Goal: Information Seeking & Learning: Compare options

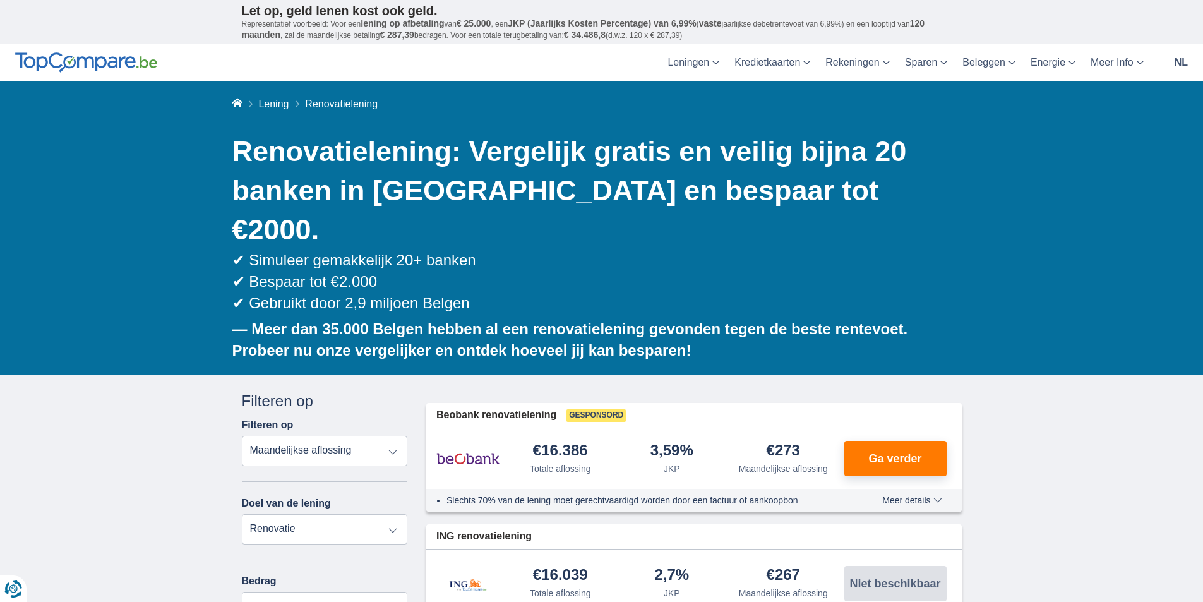
click at [388, 436] on select "Totale aflossing JKP Maandelijkse aflossing" at bounding box center [325, 451] width 166 height 30
select select "trp+"
click at [242, 436] on select "Totale aflossing JKP Maandelijkse aflossing" at bounding box center [325, 451] width 166 height 30
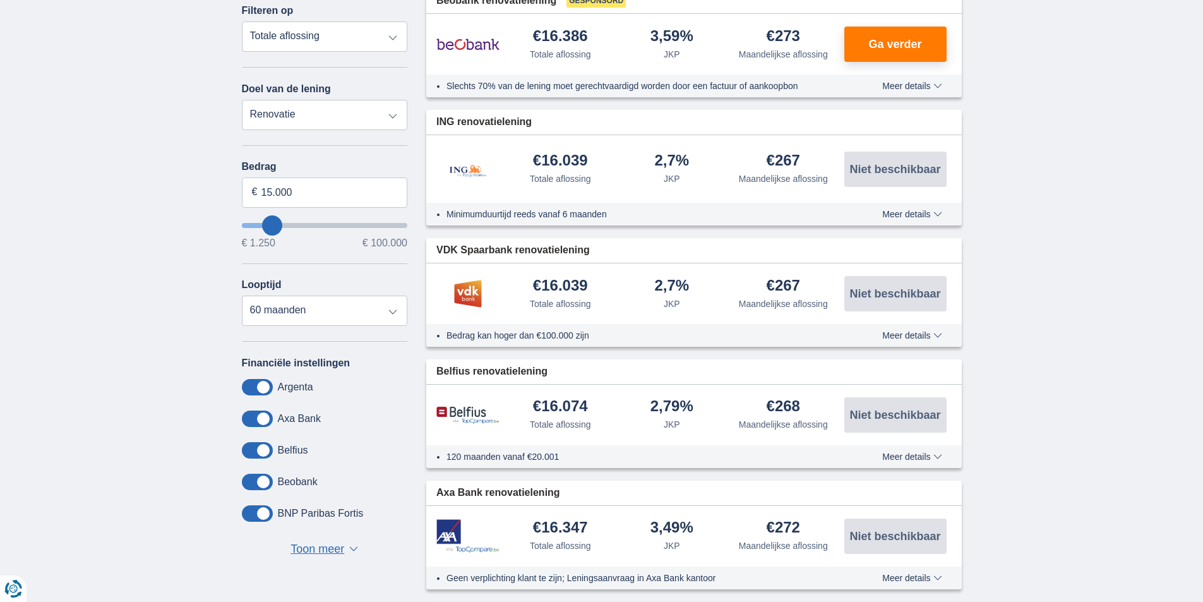
scroll to position [421, 0]
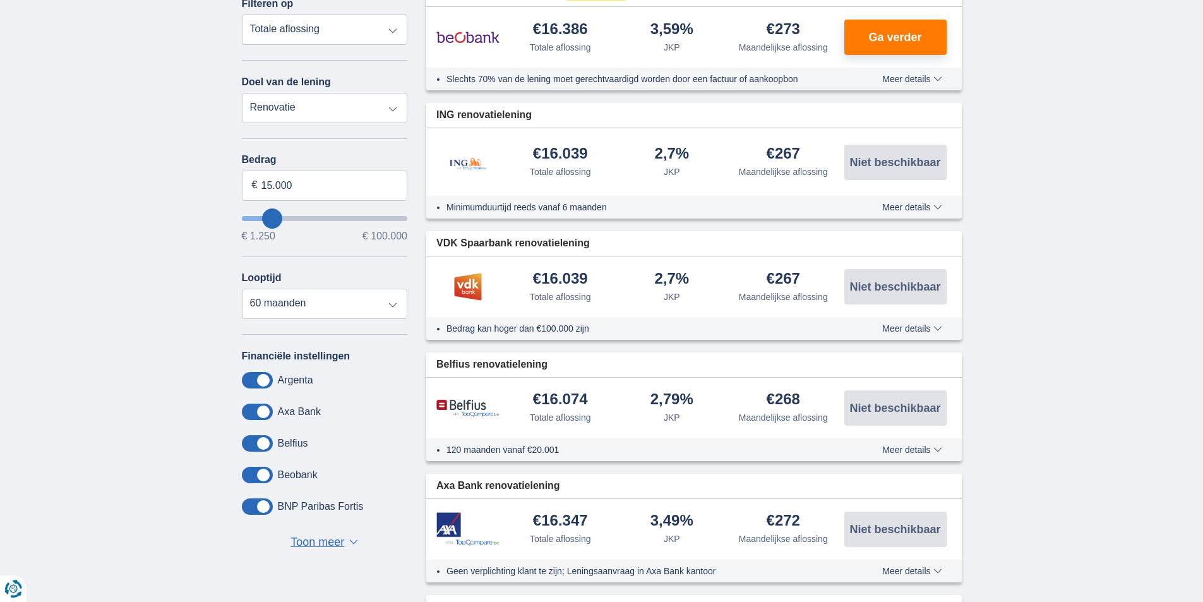
type input "16.250"
type input "18250"
type input "18.250"
select select "84"
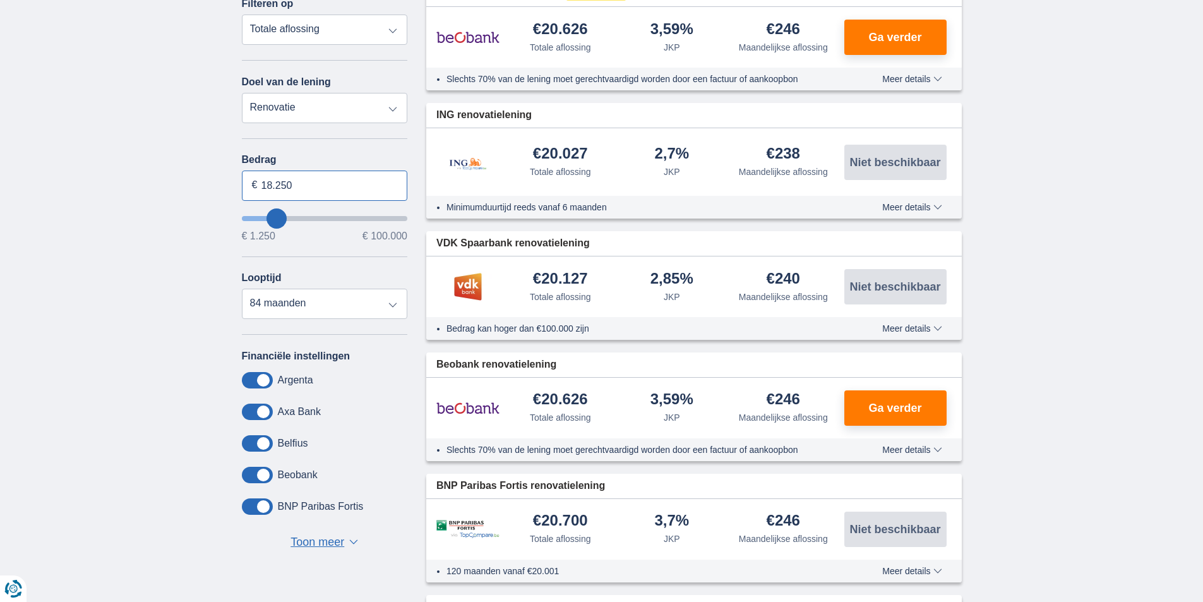
click at [297, 170] on input "18.250" at bounding box center [325, 185] width 166 height 30
type input "1"
type input "16.000"
type input "16250"
select select "60"
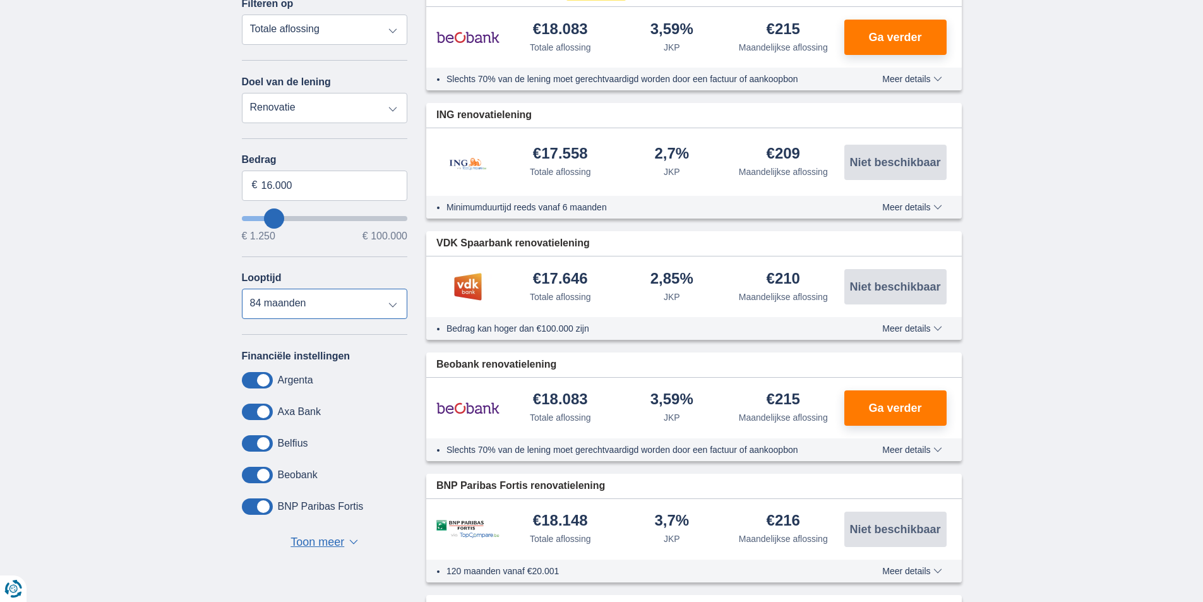
click at [242, 288] on select "12 maanden 18 maanden 24 maanden 30 maanden 36 maanden 42 maanden 48 maanden 60…" at bounding box center [325, 303] width 166 height 30
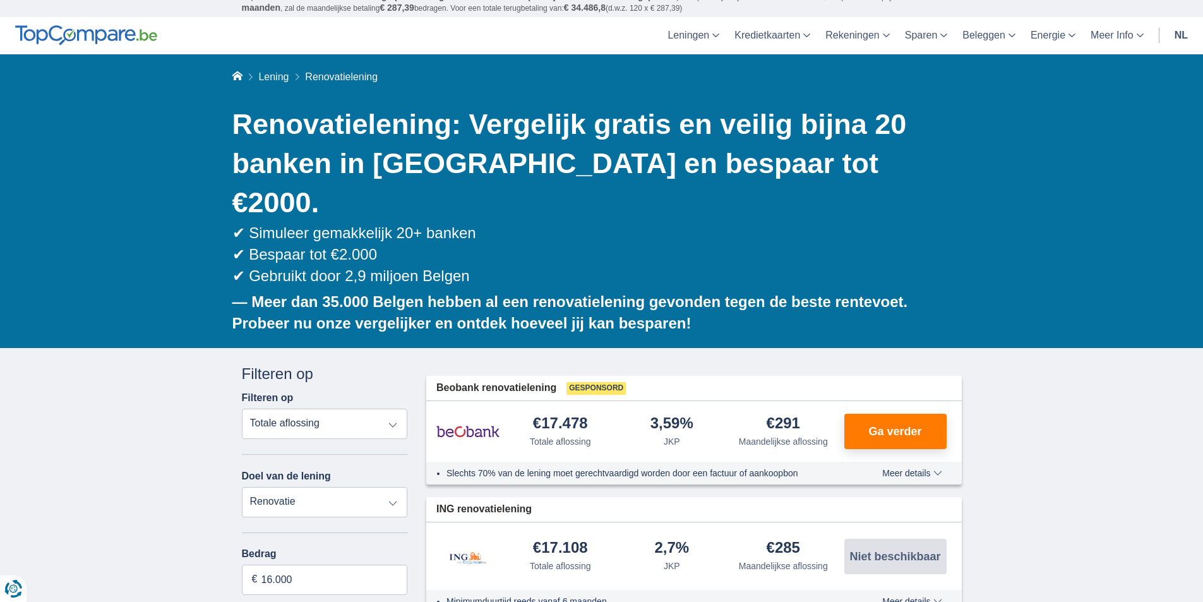
scroll to position [42, 0]
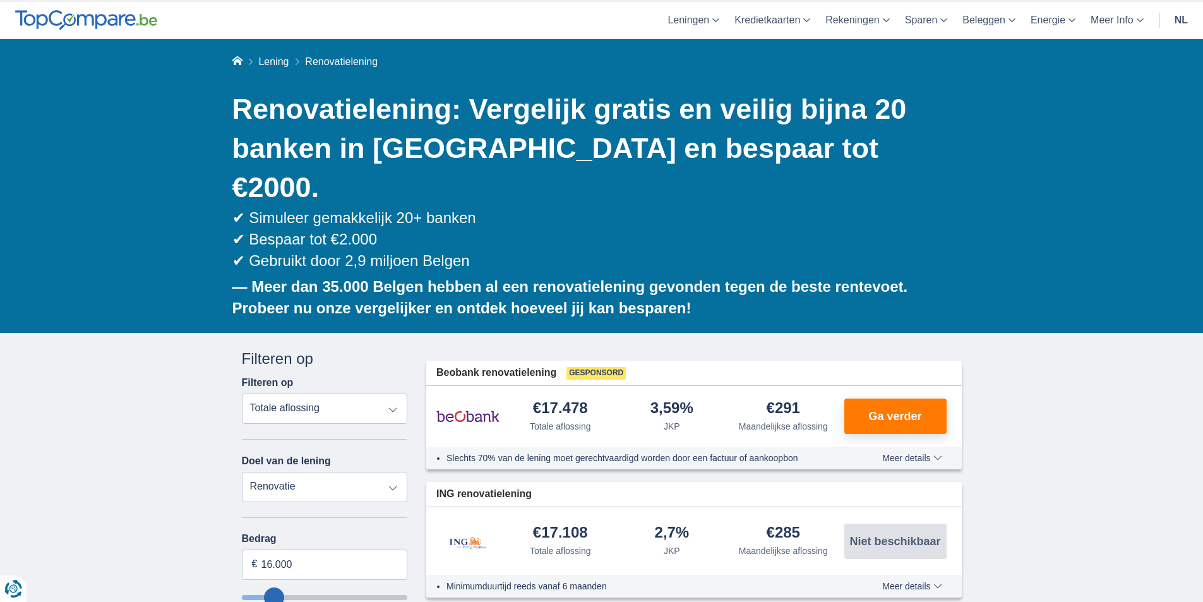
click at [321, 472] on select "Persoonlijke lening Auto Moto / fiets Mobilhome / caravan Renovatie Energie Sch…" at bounding box center [325, 487] width 166 height 30
select select "personalLoan"
click at [242, 472] on select "Persoonlijke lening Auto Moto / fiets Mobilhome / caravan Renovatie Energie Sch…" at bounding box center [325, 487] width 166 height 30
type input "7.500"
type input "7250"
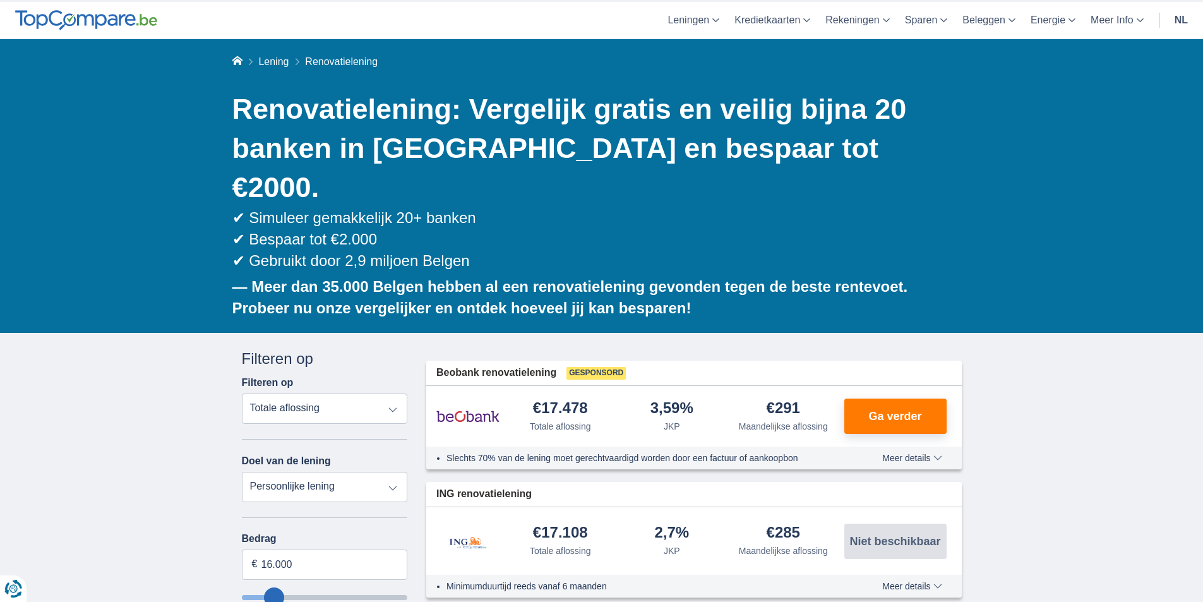
select select "42"
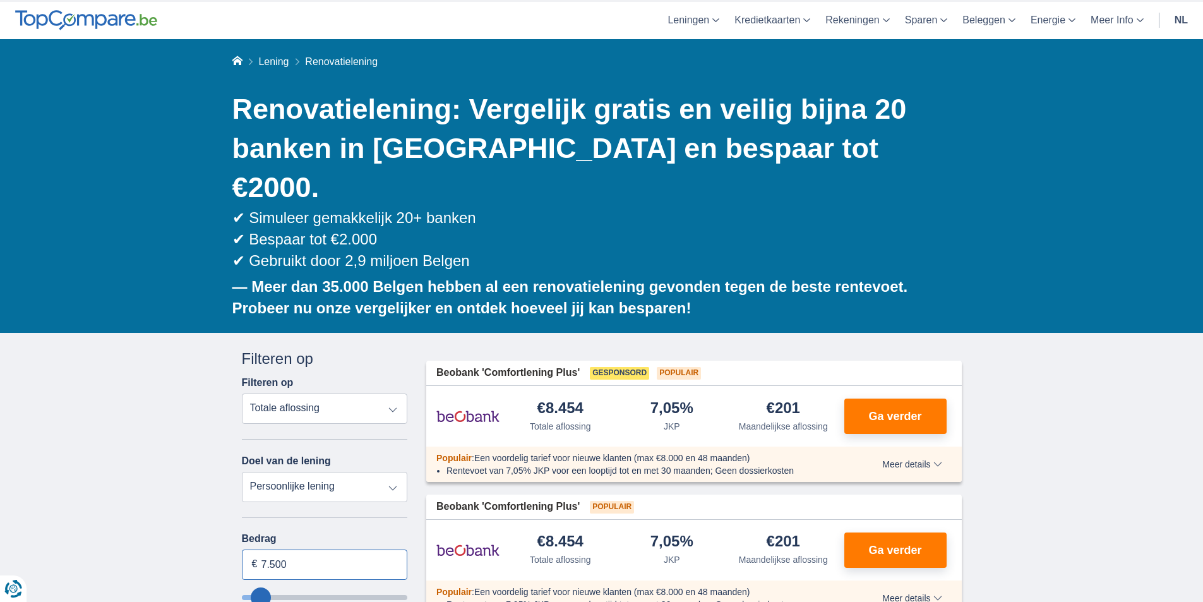
click at [377, 549] on input "7.500" at bounding box center [325, 564] width 166 height 30
type input "7250"
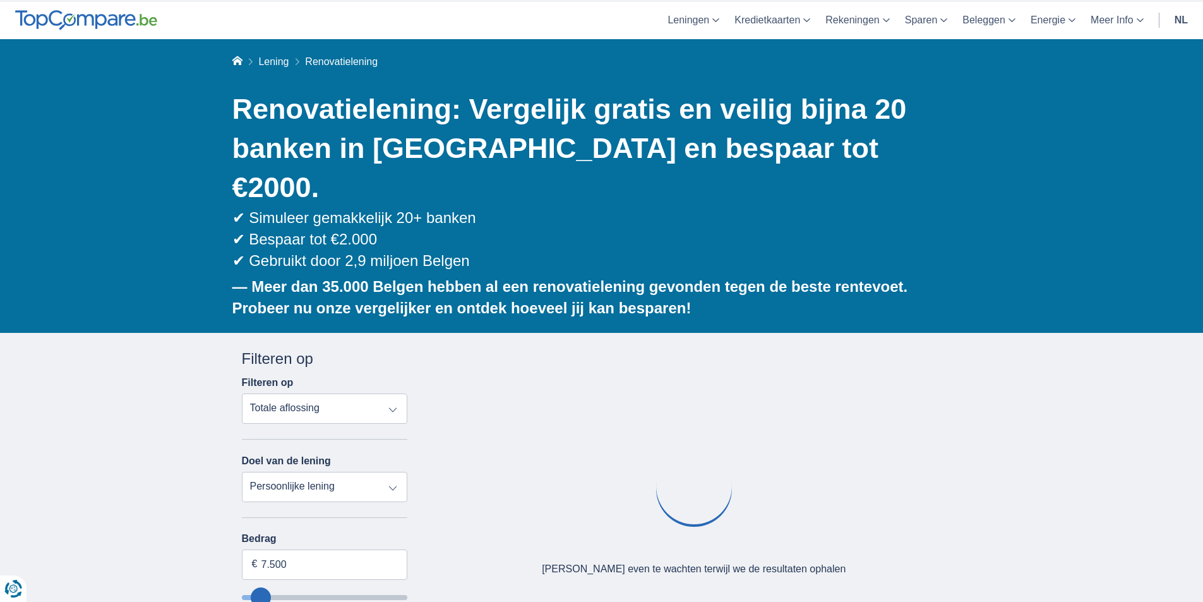
type input "5.250"
type input "5250"
select select "36"
type input "6250"
type input "6.250"
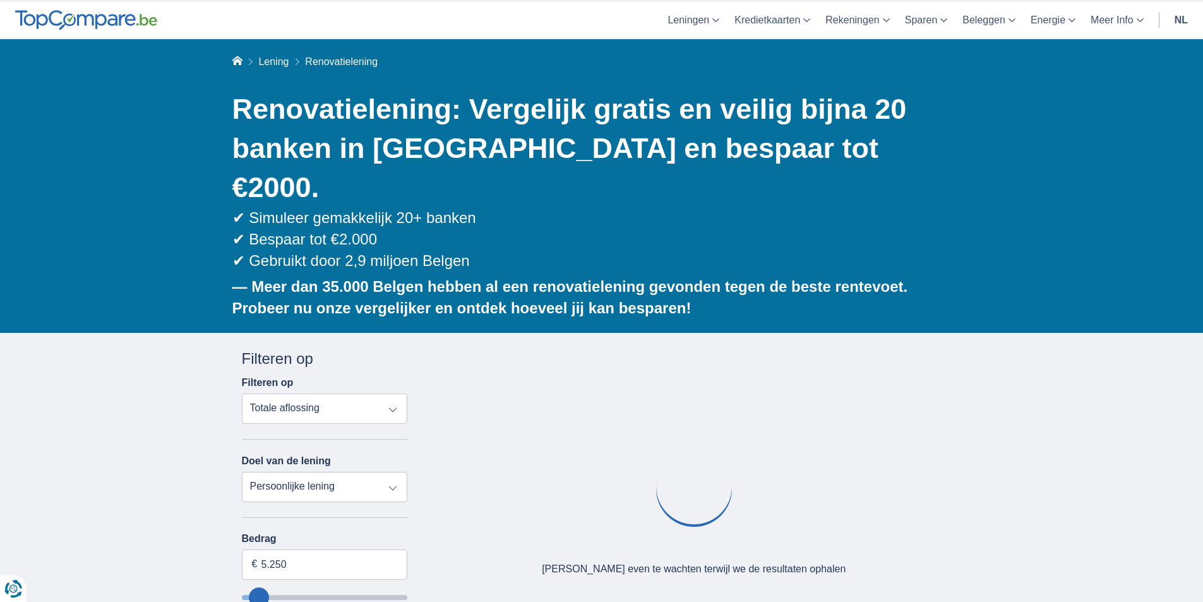
select select "42"
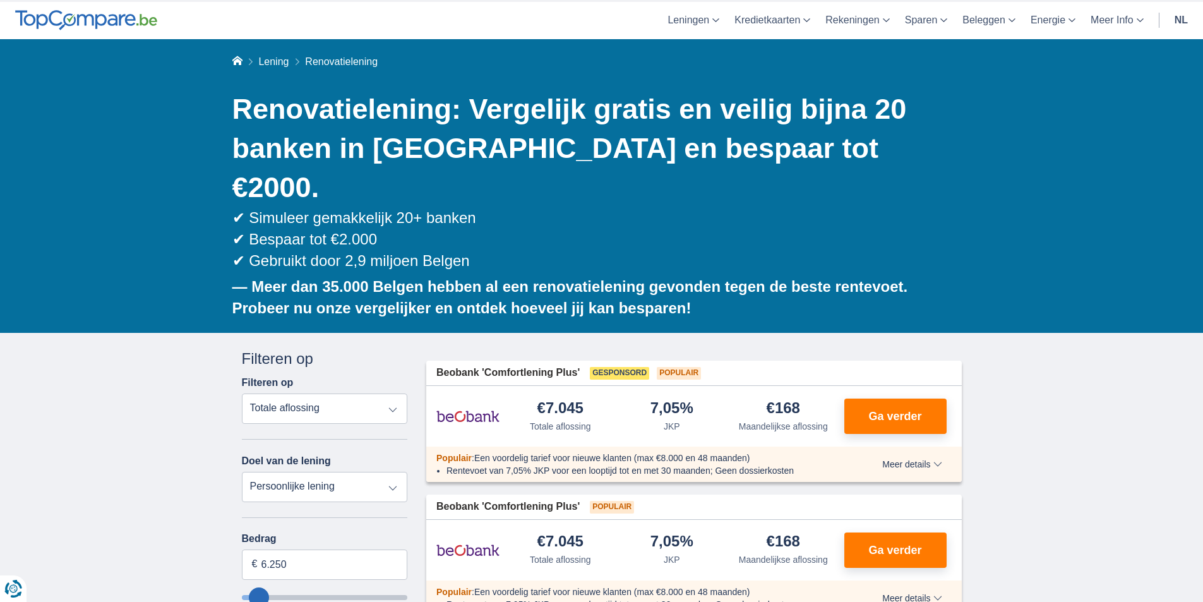
type input "44.250"
type input "44250"
click at [316, 595] on input "wantToBorrow" at bounding box center [325, 597] width 166 height 5
select select "120"
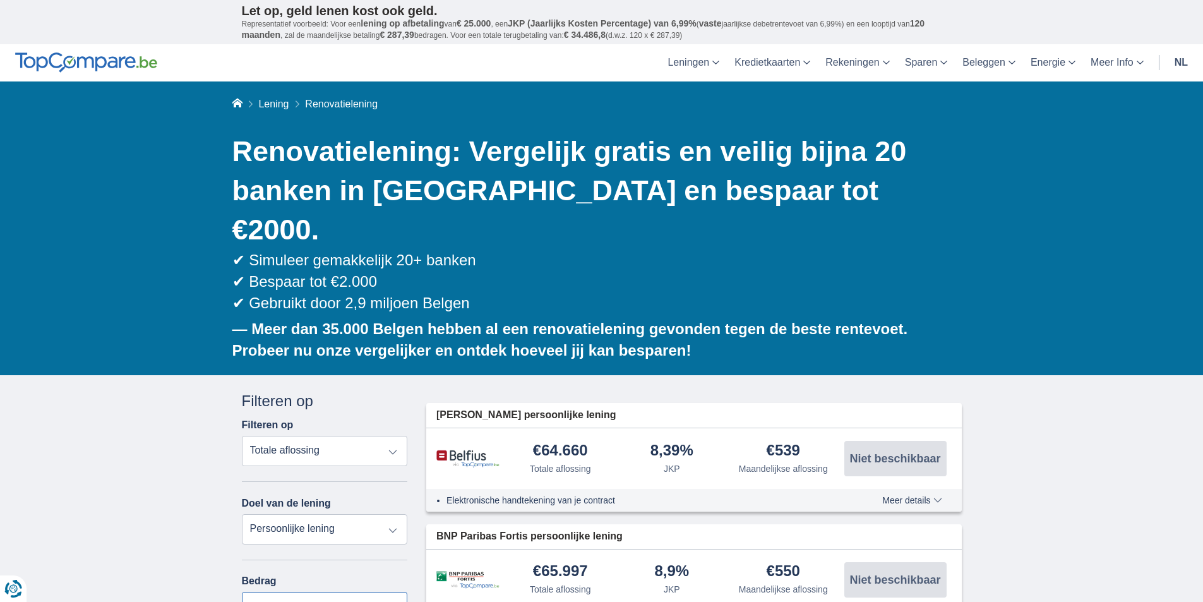
click at [295, 591] on input "44.250" at bounding box center [325, 606] width 166 height 30
type input "4"
type input "16.000"
type input "16250"
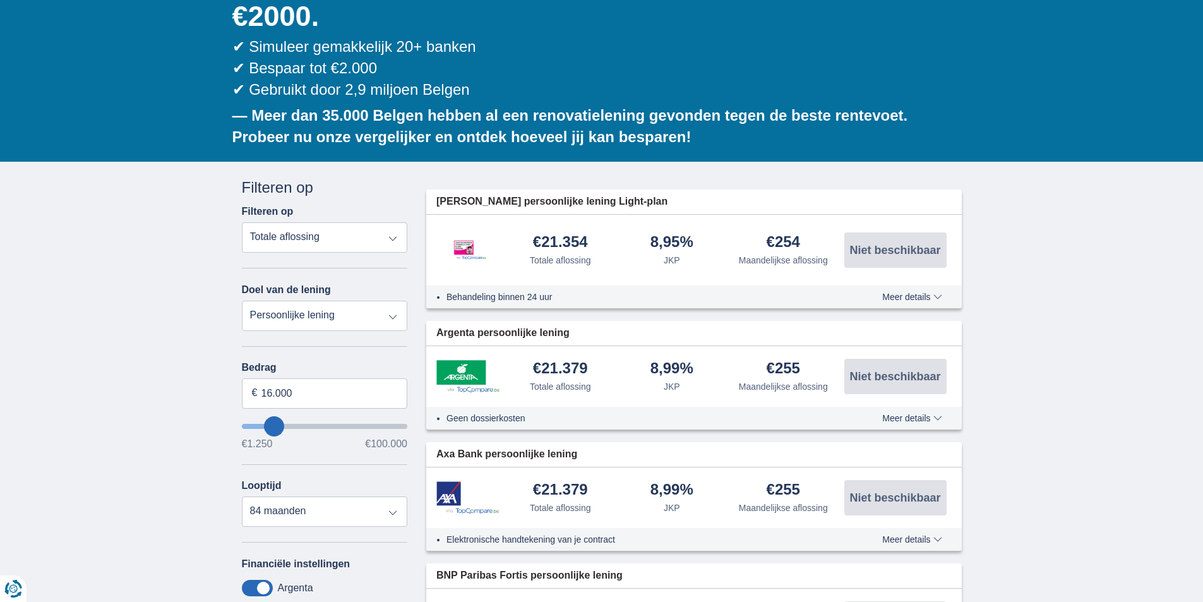
scroll to position [210, 0]
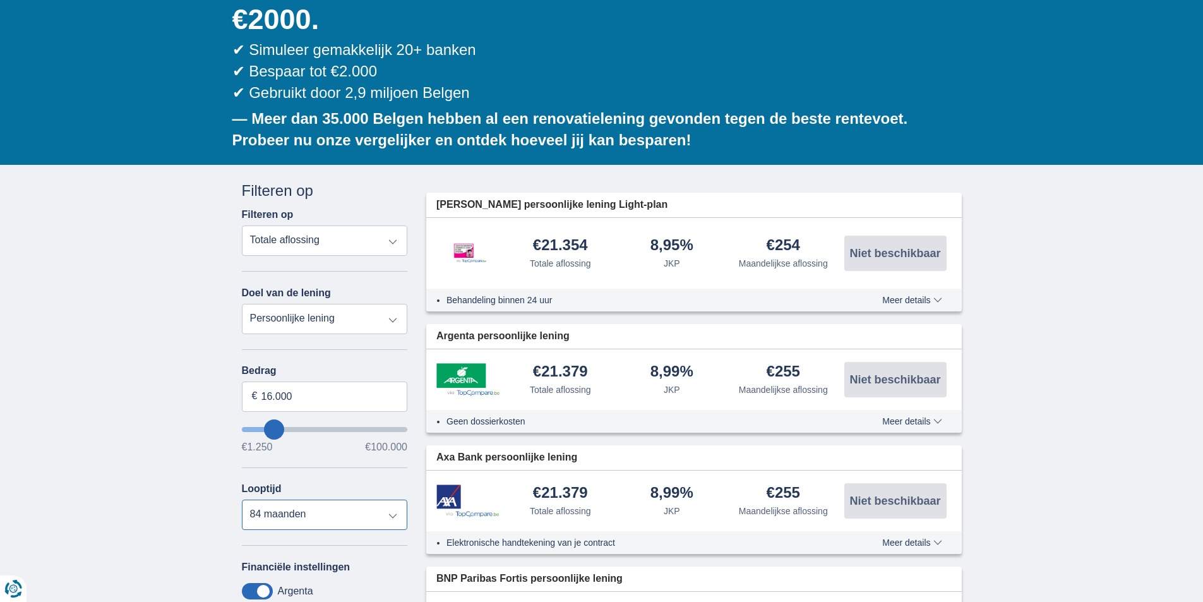
click at [375, 499] on select "12 maanden 18 maanden 24 maanden 30 maanden 36 maanden 42 maanden 48 maanden 60…" at bounding box center [325, 514] width 166 height 30
select select "60"
click at [242, 499] on select "12 maanden 18 maanden 24 maanden 30 maanden 36 maanden 42 maanden 48 maanden 60…" at bounding box center [325, 514] width 166 height 30
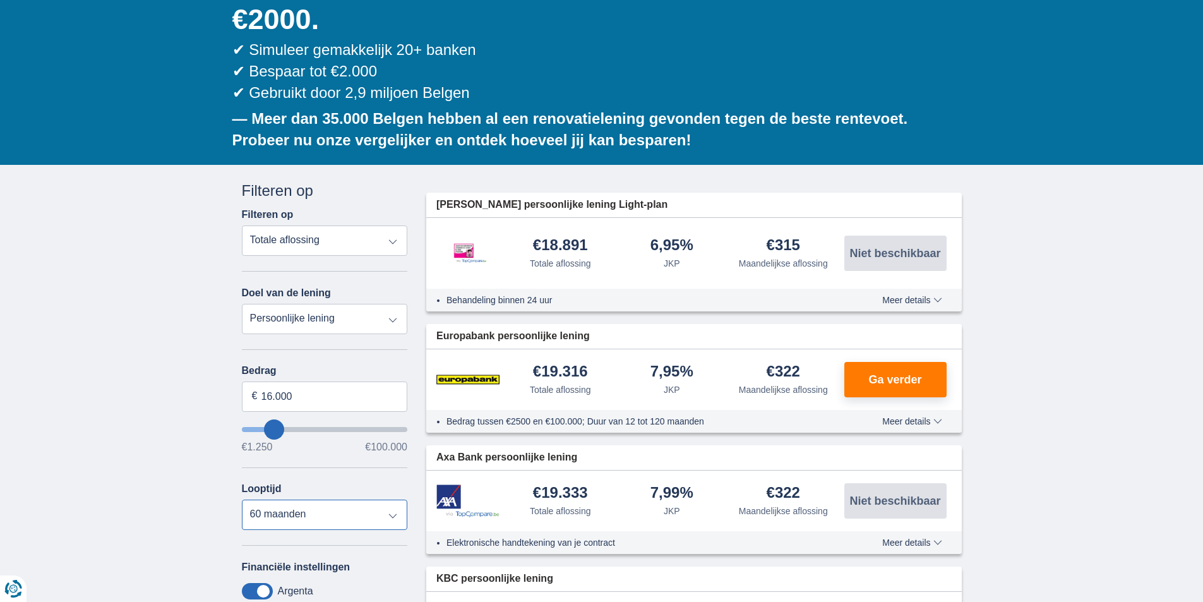
click at [338, 499] on select "12 maanden 18 maanden 24 maanden 30 maanden 36 maanden 42 maanden 48 maanden 60…" at bounding box center [325, 514] width 166 height 30
click at [362, 304] on select "Persoonlijke lening Auto Moto / fiets Mobilhome / caravan Renovatie Energie Sch…" at bounding box center [325, 319] width 166 height 30
select select "overdrafts"
click at [242, 304] on select "Persoonlijke lening Auto Moto / fiets Mobilhome / caravan Renovatie Energie Sch…" at bounding box center [325, 319] width 166 height 30
type input "2.000"
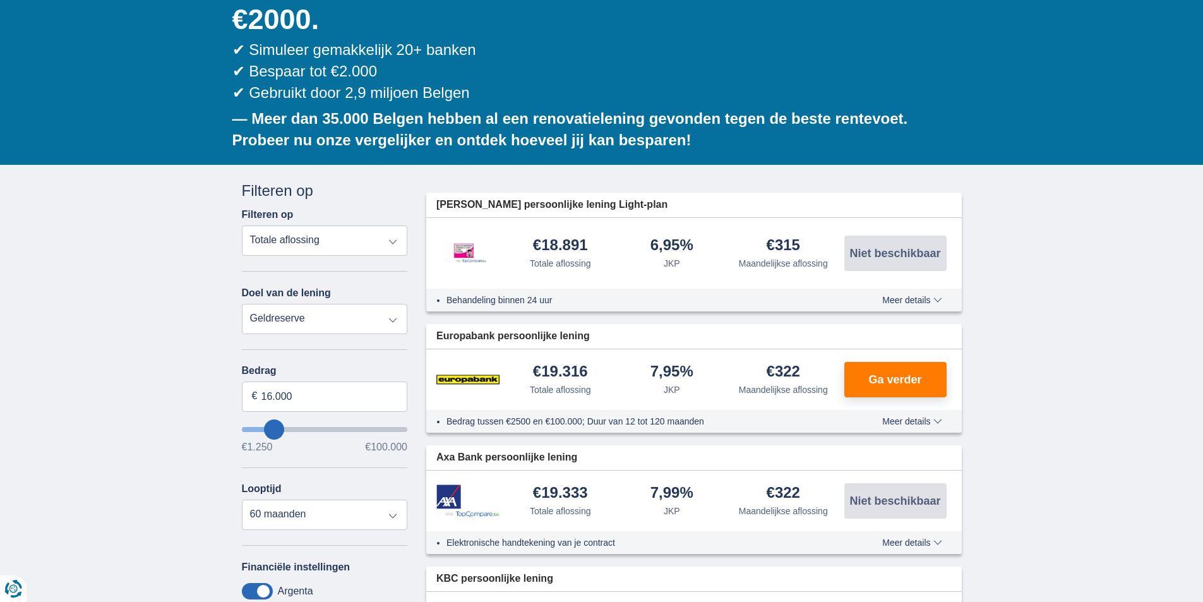
type input "2500"
select select "24"
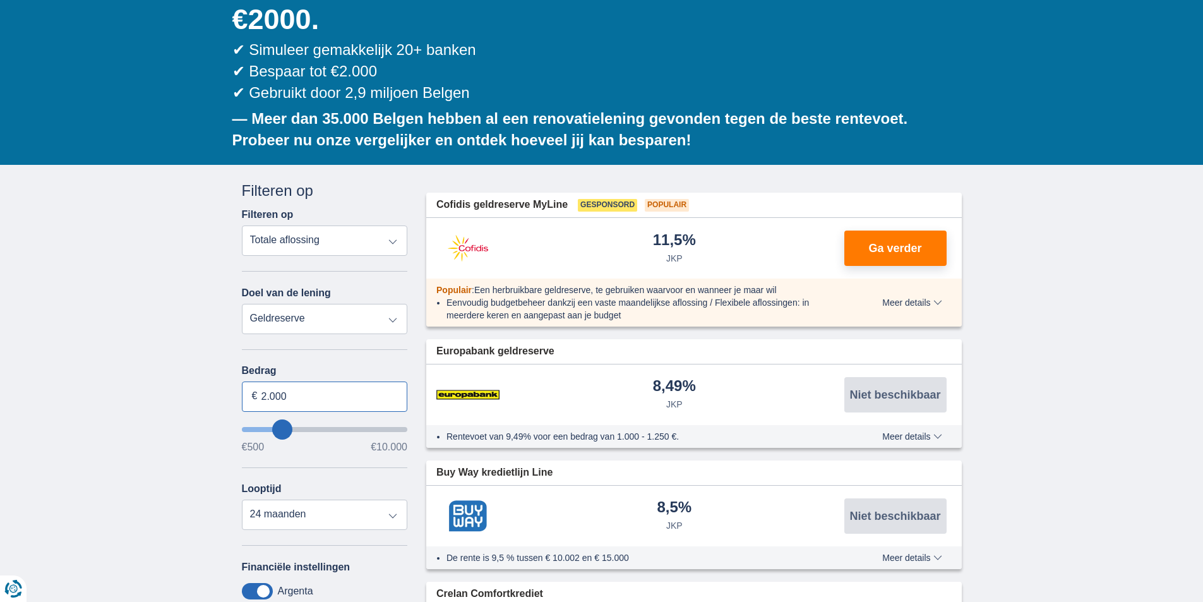
click at [337, 381] on input "2.000" at bounding box center [325, 396] width 166 height 30
type input "2"
type input "10.000"
type input "9500"
select select "48"
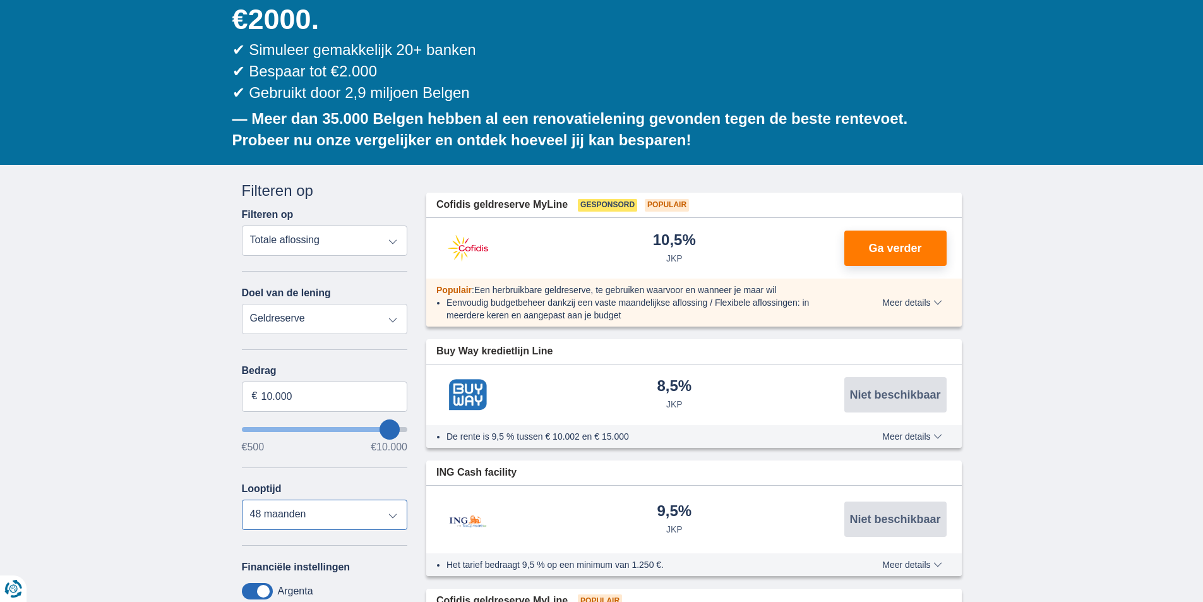
click at [305, 499] on select "12 maanden 18 maanden 24 maanden 30 maanden 36 maanden 42 maanden 48 maanden" at bounding box center [325, 514] width 166 height 30
click at [292, 499] on select "12 maanden 18 maanden 24 maanden 30 maanden 36 maanden 42 maanden 48 maanden" at bounding box center [325, 514] width 166 height 30
click at [184, 462] on div "× widget.non-eligible-application.title widget.non-eligible-application.text no…" at bounding box center [601, 586] width 1203 height 842
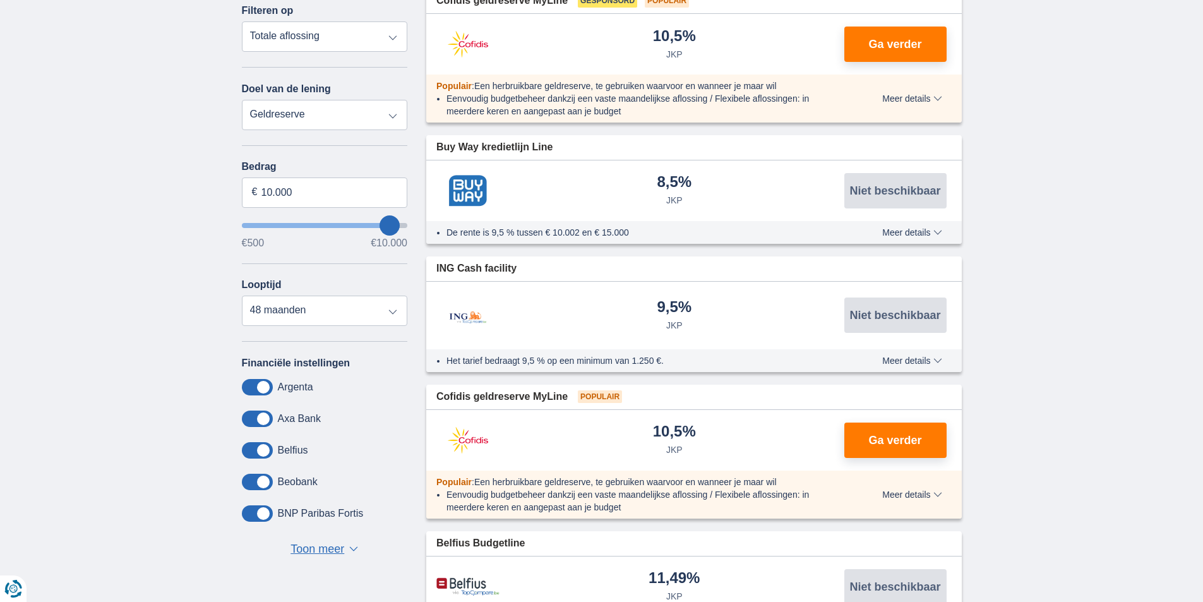
scroll to position [210, 0]
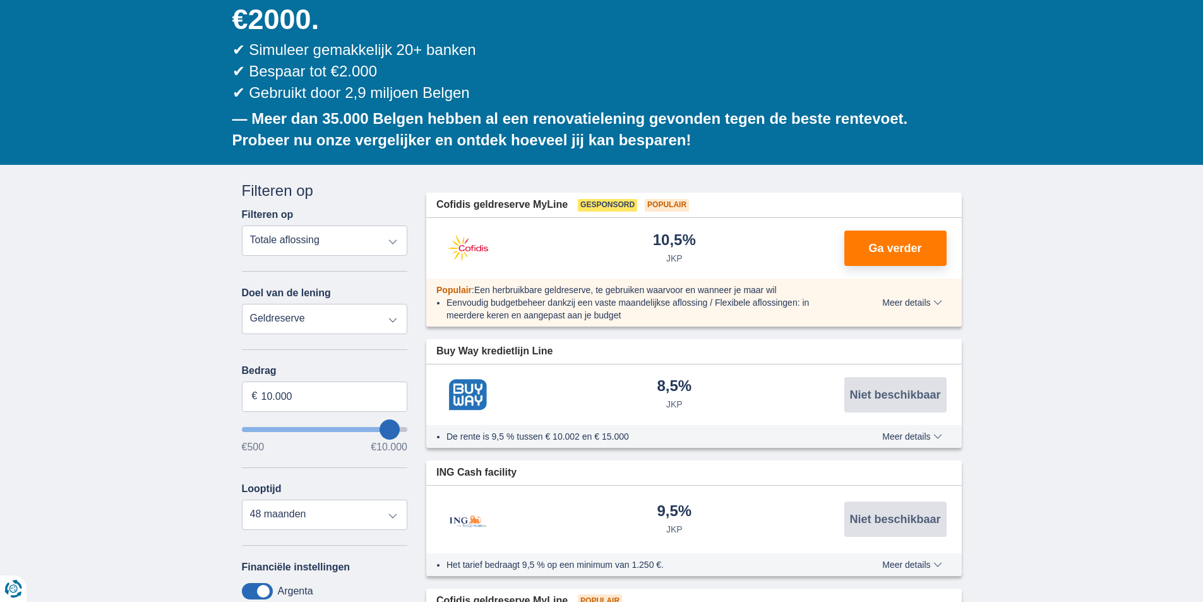
click at [357, 304] on select "Persoonlijke lening Auto Moto / fiets Mobilhome / caravan Renovatie Energie Sch…" at bounding box center [325, 319] width 166 height 30
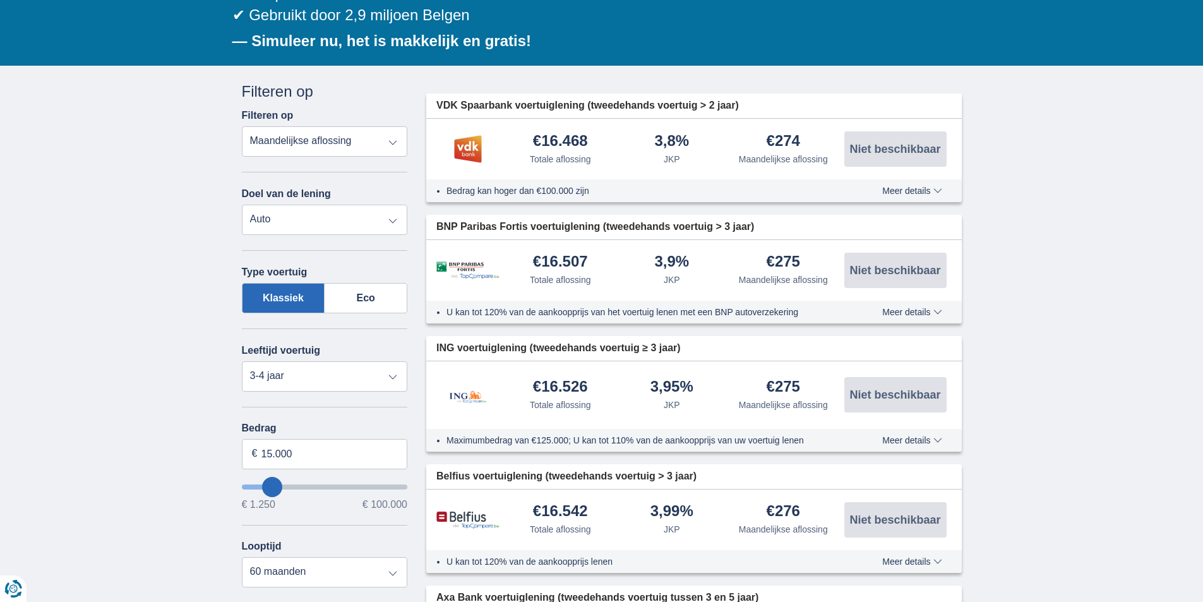
scroll to position [210, 0]
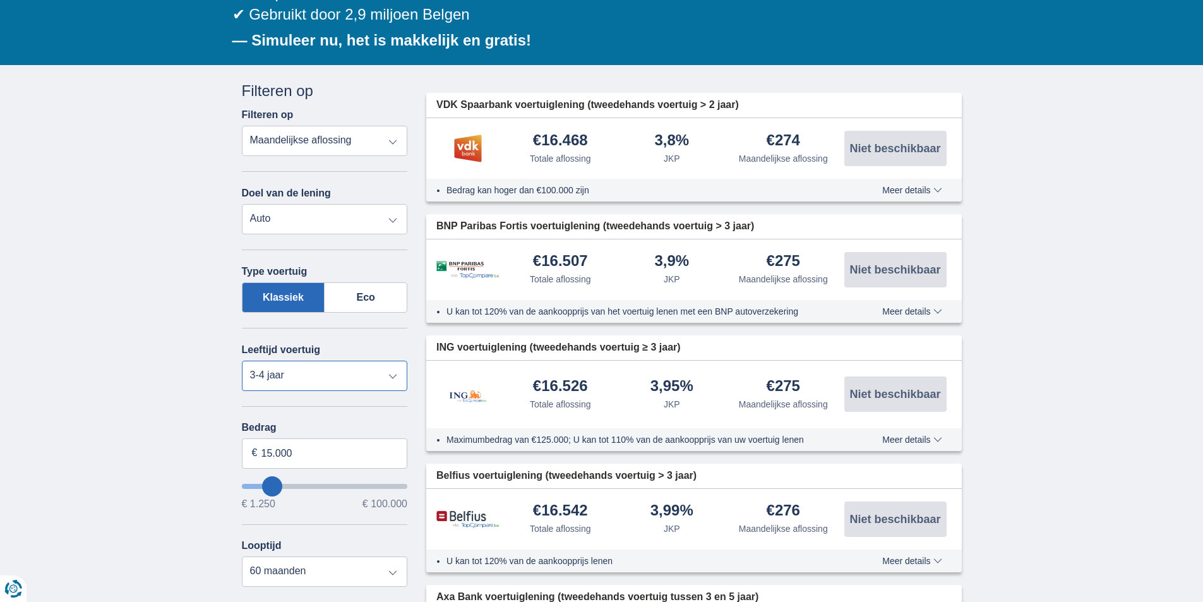
click at [353, 379] on select "Nieuw 0-1 jaar 1-2 jaar 2-3 jaar 3-4 jaar 4-5 jaar 5+ jaar" at bounding box center [325, 375] width 166 height 30
select select "0-1"
click at [242, 360] on select "Nieuw 0-1 jaar 1-2 jaar 2-3 jaar 3-4 jaar 4-5 jaar 5+ jaar" at bounding box center [325, 375] width 166 height 30
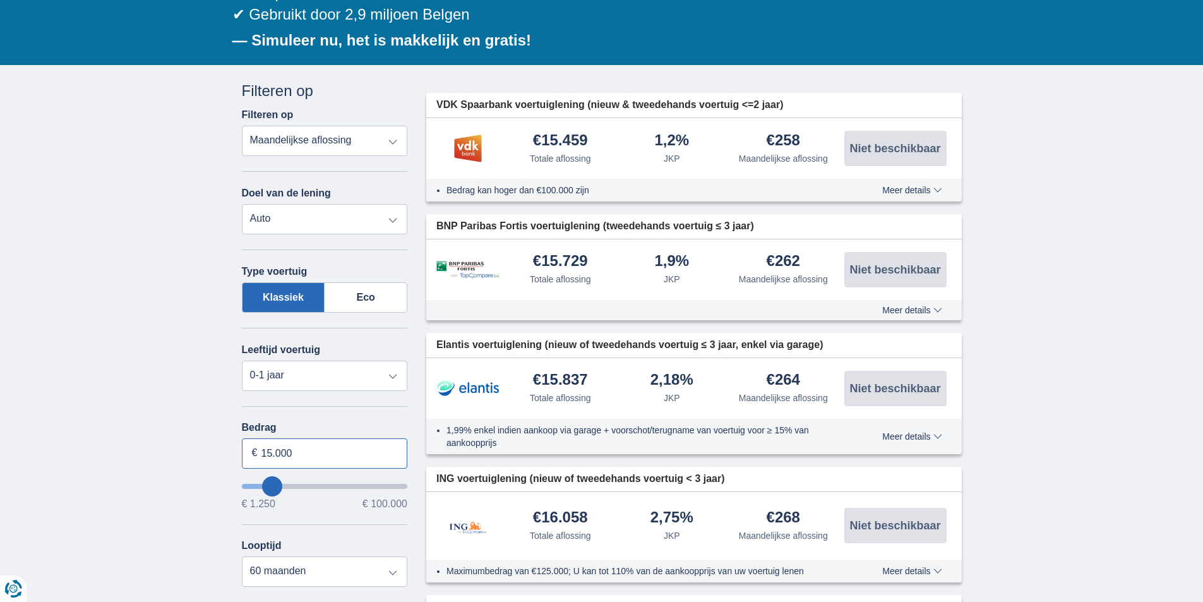
click at [318, 448] on input "15.000" at bounding box center [325, 453] width 166 height 30
type input "1"
paste input "16.250"
type input "16.250"
type input "16250"
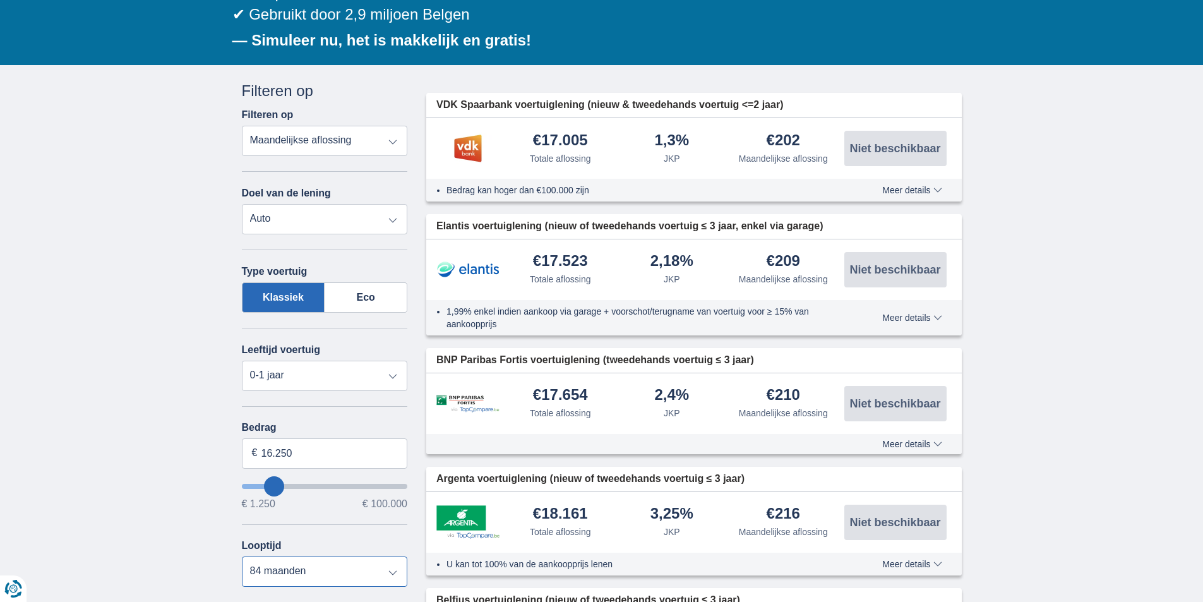
select select "60"
click at [242, 556] on select "12 maanden 18 maanden 24 maanden 30 maanden 36 maanden 42 maanden 48 maanden 60…" at bounding box center [325, 571] width 166 height 30
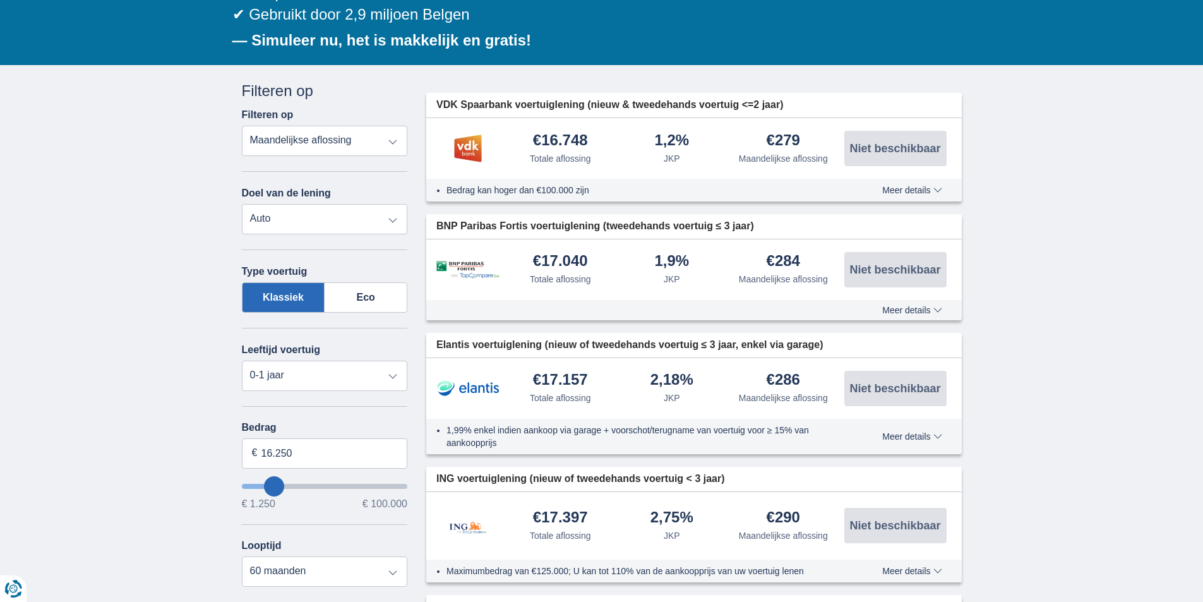
click at [364, 142] on select "Totale aflossing JKP Maandelijkse aflossing" at bounding box center [325, 141] width 166 height 30
select select "trp+"
click at [242, 126] on select "Totale aflossing JKP Maandelijkse aflossing" at bounding box center [325, 141] width 166 height 30
